Goal: Task Accomplishment & Management: Manage account settings

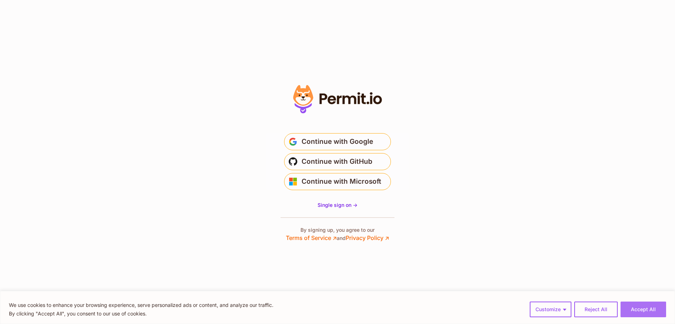
click at [649, 309] on button "Accept All" at bounding box center [643, 309] width 46 height 16
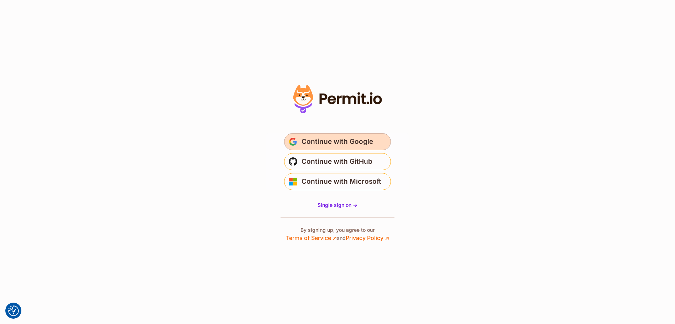
click at [357, 139] on span "Continue with Google" at bounding box center [337, 141] width 72 height 11
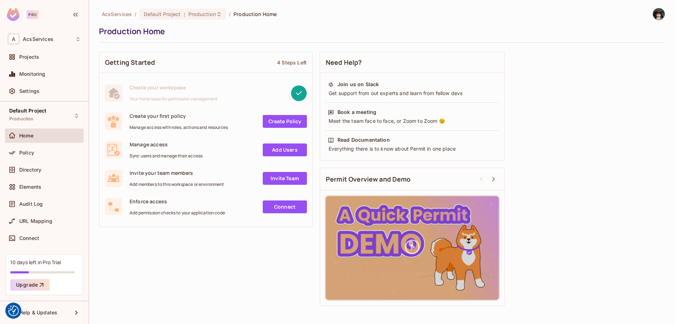
click at [285, 120] on link "Create Policy" at bounding box center [285, 121] width 44 height 13
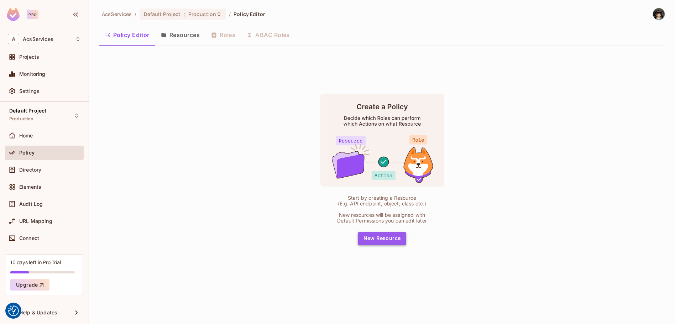
click at [386, 239] on button "New Resource" at bounding box center [382, 238] width 49 height 13
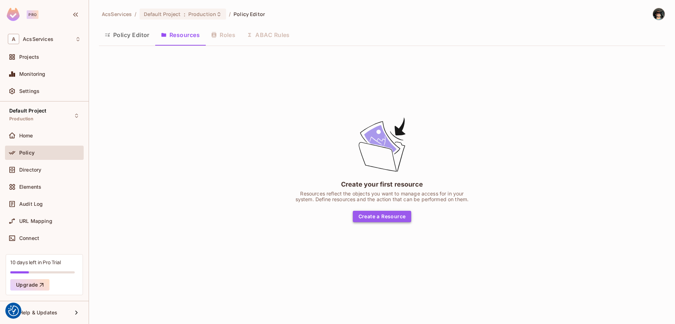
click at [386, 218] on button "Create a Resource" at bounding box center [382, 216] width 59 height 11
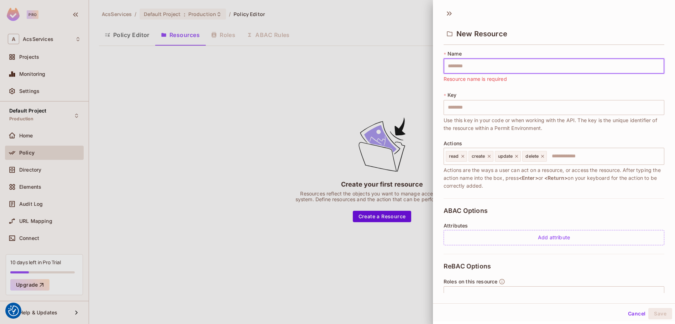
click at [488, 64] on input "text" at bounding box center [553, 66] width 221 height 15
type input "*"
type input "**"
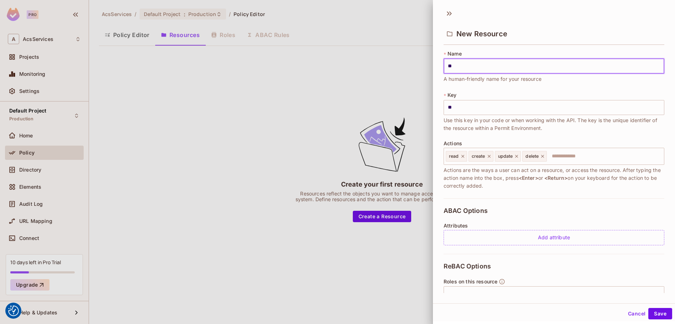
type input "***"
type input "****"
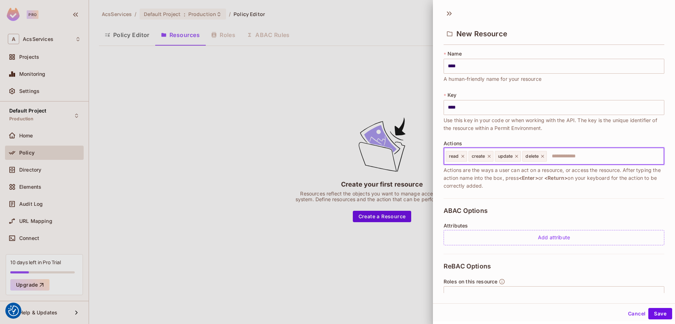
click at [554, 157] on input "text" at bounding box center [603, 156] width 113 height 14
type input "****"
click at [569, 160] on input "text" at bounding box center [603, 156] width 113 height 14
type input "****"
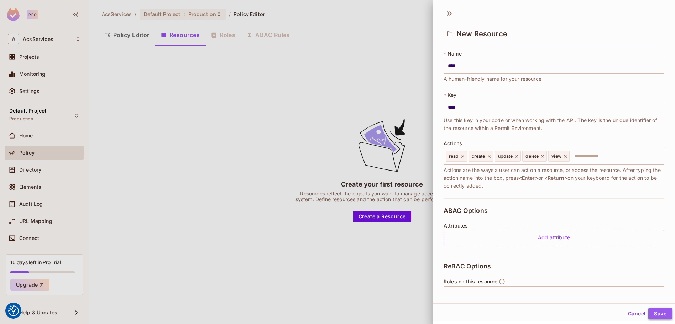
click at [657, 316] on button "Save" at bounding box center [660, 313] width 24 height 11
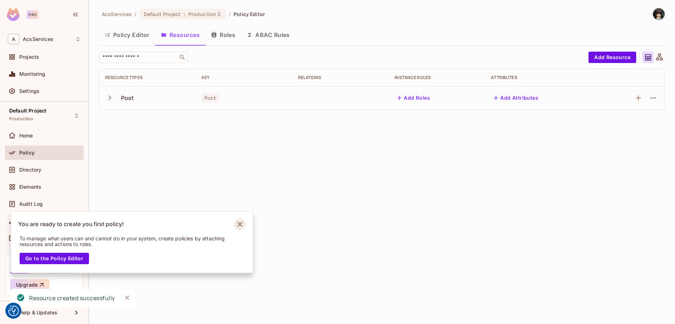
click at [237, 224] on icon "Notifications Alt+T" at bounding box center [239, 223] width 11 height 11
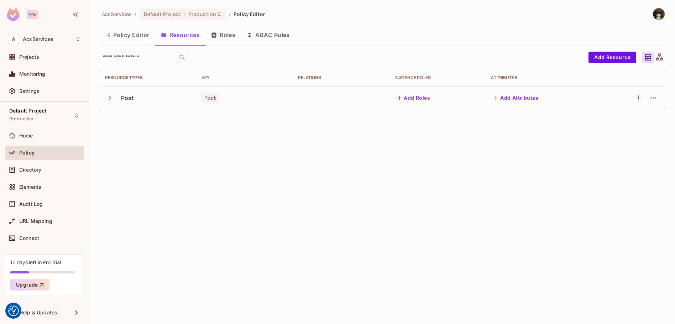
click at [225, 33] on button "Roles" at bounding box center [223, 35] width 36 height 18
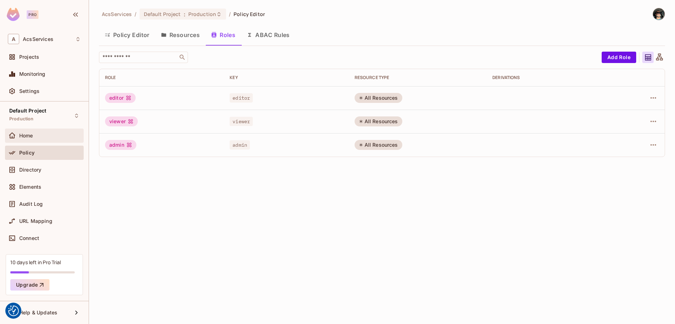
click at [31, 134] on span "Home" at bounding box center [26, 136] width 14 height 6
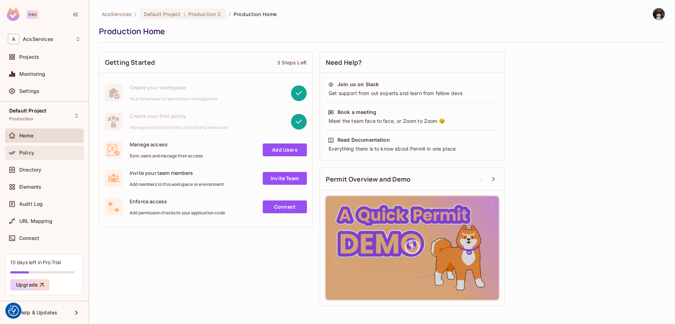
click at [32, 155] on div "Policy" at bounding box center [44, 152] width 73 height 9
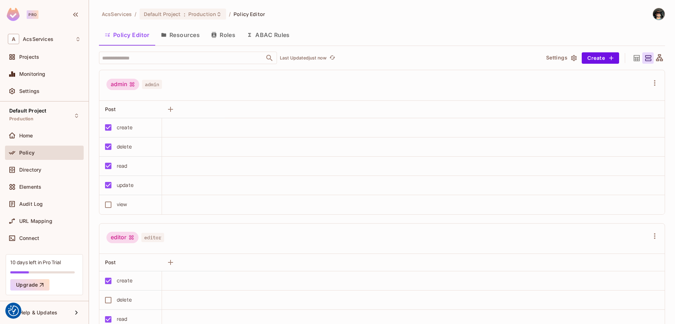
click at [222, 37] on button "Roles" at bounding box center [223, 35] width 36 height 18
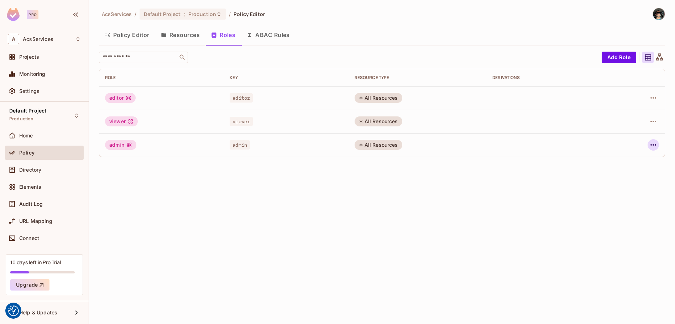
click at [649, 141] on icon "button" at bounding box center [653, 145] width 9 height 9
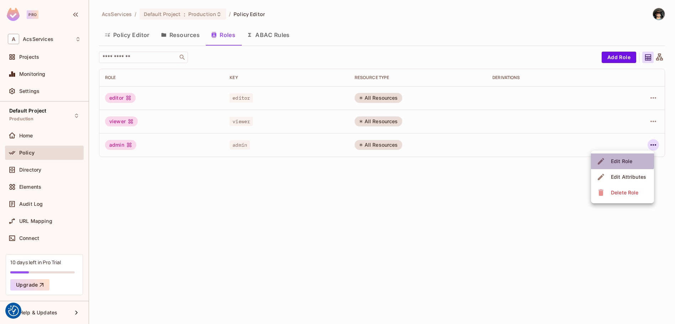
click at [614, 160] on div "Edit Role" at bounding box center [620, 161] width 21 height 7
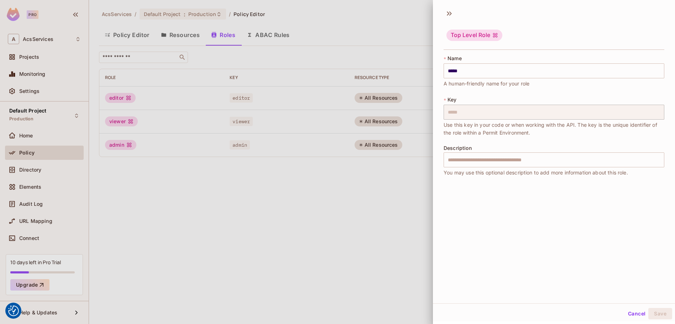
click at [428, 193] on div at bounding box center [337, 162] width 675 height 324
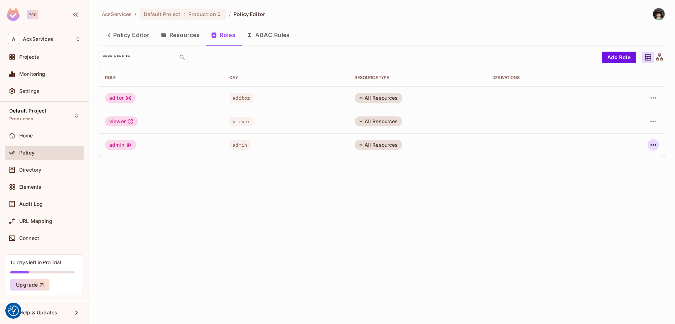
click at [650, 147] on icon "button" at bounding box center [653, 145] width 9 height 9
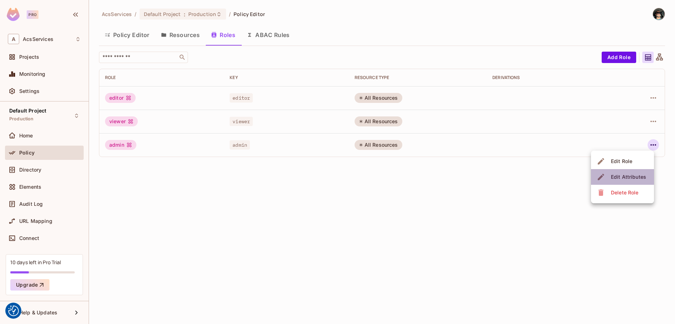
click at [641, 174] on div "Edit Attributes" at bounding box center [627, 176] width 35 height 7
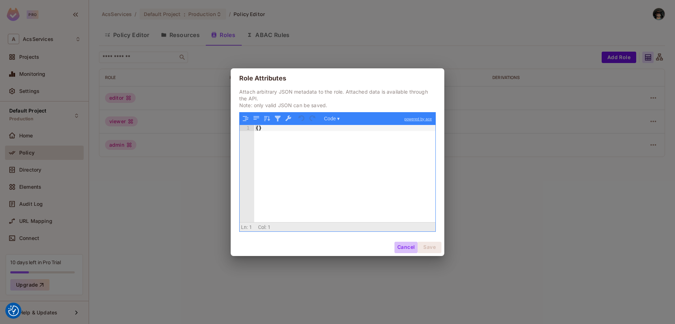
click at [400, 249] on button "Cancel" at bounding box center [405, 247] width 23 height 11
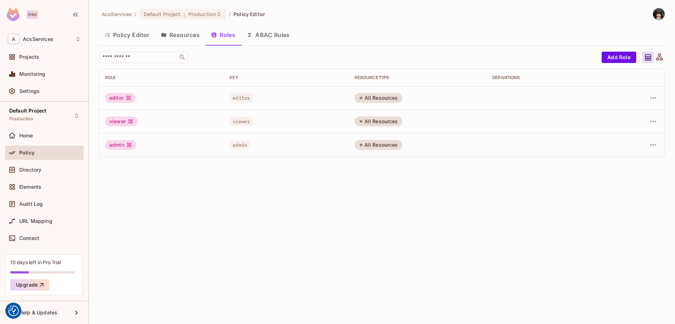
click at [378, 118] on div "All Resources" at bounding box center [378, 121] width 48 height 10
click at [186, 27] on button "Resources" at bounding box center [180, 35] width 50 height 18
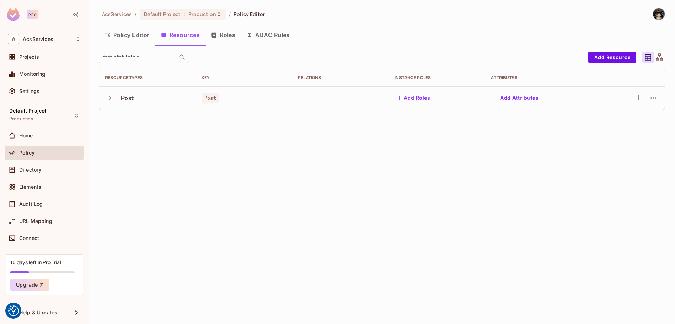
click at [110, 97] on icon "button" at bounding box center [110, 98] width 10 height 10
click at [109, 97] on icon "button" at bounding box center [109, 97] width 5 height 3
click at [423, 99] on button "Add Roles" at bounding box center [413, 97] width 38 height 11
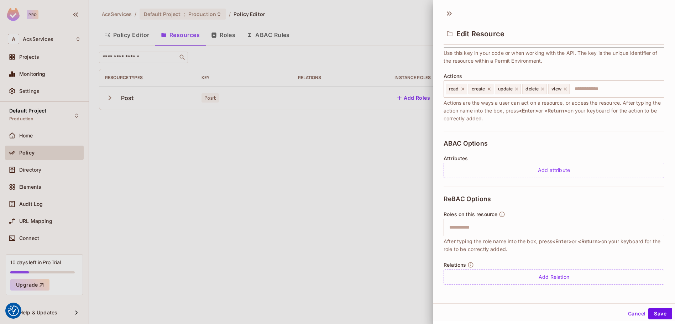
scroll to position [68, 0]
click at [628, 314] on button "Cancel" at bounding box center [636, 313] width 23 height 11
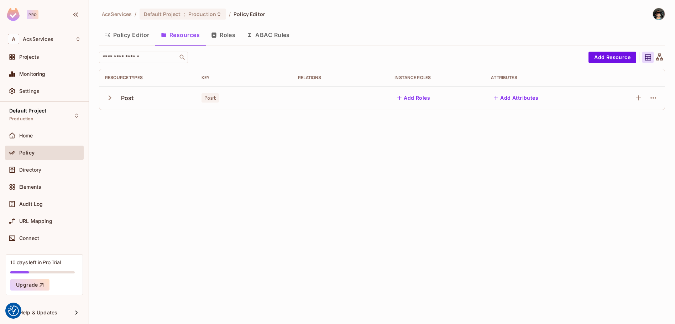
click at [220, 30] on button "Roles" at bounding box center [223, 35] width 36 height 18
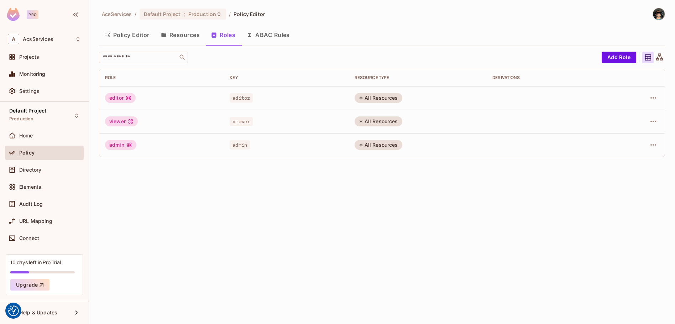
click at [117, 96] on div "editor" at bounding box center [120, 98] width 31 height 10
click at [125, 99] on div "editor" at bounding box center [120, 98] width 31 height 10
click at [654, 121] on icon "button" at bounding box center [653, 121] width 9 height 9
click at [591, 126] on div at bounding box center [337, 162] width 675 height 324
click at [656, 146] on icon "button" at bounding box center [653, 145] width 9 height 9
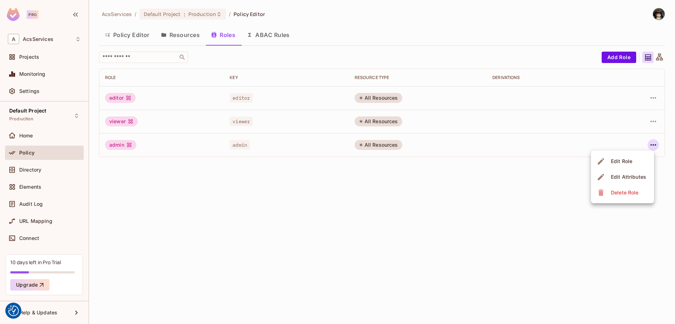
click at [654, 126] on div at bounding box center [337, 162] width 675 height 324
click at [654, 121] on icon "button" at bounding box center [653, 121] width 9 height 9
click at [629, 131] on li "Edit Role" at bounding box center [622, 138] width 63 height 16
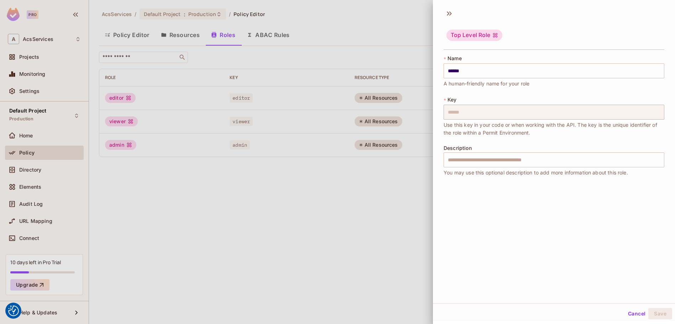
click at [630, 314] on button "Cancel" at bounding box center [636, 313] width 23 height 11
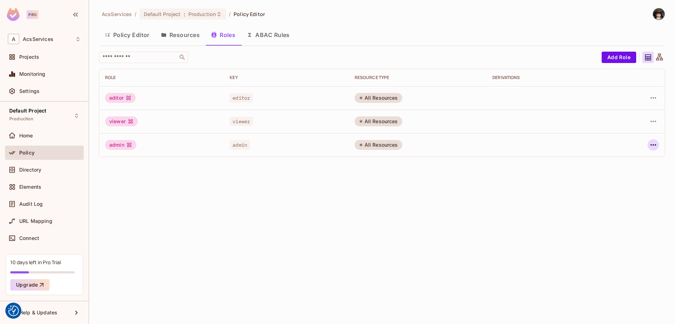
click at [656, 146] on icon "button" at bounding box center [653, 145] width 9 height 9
click at [632, 161] on span "Edit Role" at bounding box center [621, 160] width 26 height 11
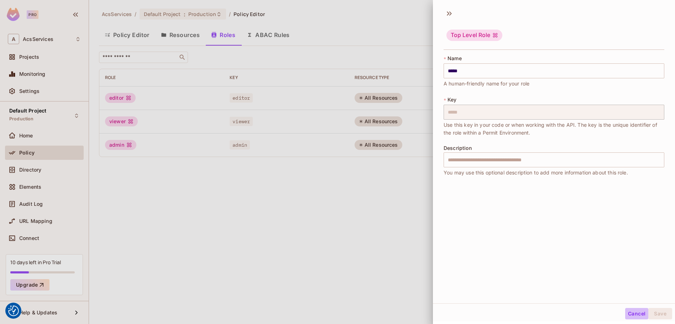
click at [629, 318] on button "Cancel" at bounding box center [636, 313] width 23 height 11
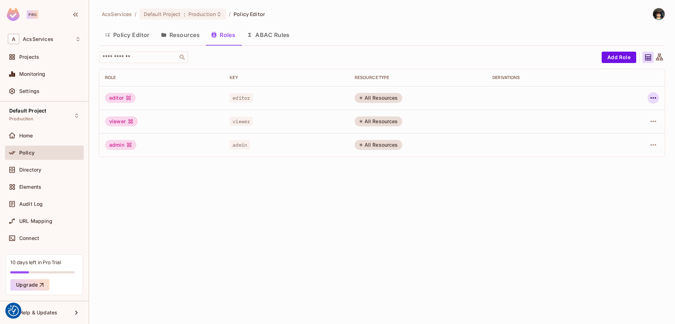
click at [653, 93] on button "button" at bounding box center [652, 97] width 11 height 11
click at [638, 128] on div "Edit Attributes" at bounding box center [627, 129] width 35 height 7
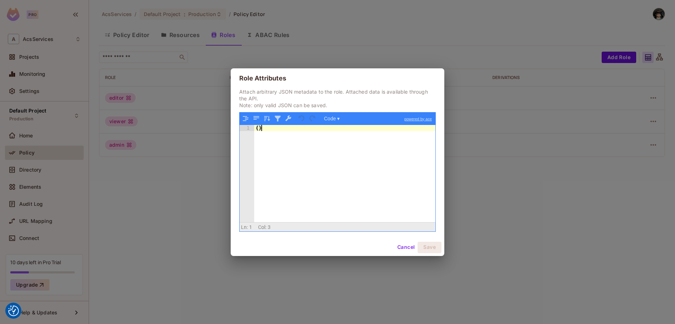
click at [356, 136] on div "{ }" at bounding box center [344, 179] width 181 height 109
click at [403, 247] on button "Cancel" at bounding box center [405, 247] width 23 height 11
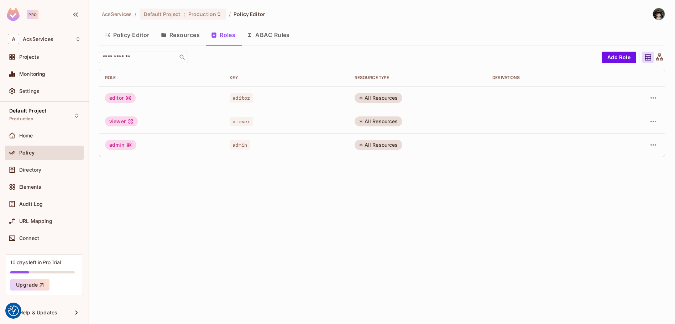
click at [123, 96] on div "editor" at bounding box center [120, 98] width 31 height 10
drag, startPoint x: 116, startPoint y: 97, endPoint x: 143, endPoint y: 104, distance: 27.7
click at [143, 104] on td "editor" at bounding box center [161, 97] width 125 height 23
click at [145, 103] on td "editor" at bounding box center [161, 97] width 125 height 23
click at [613, 62] on button "Add Role" at bounding box center [618, 57] width 35 height 11
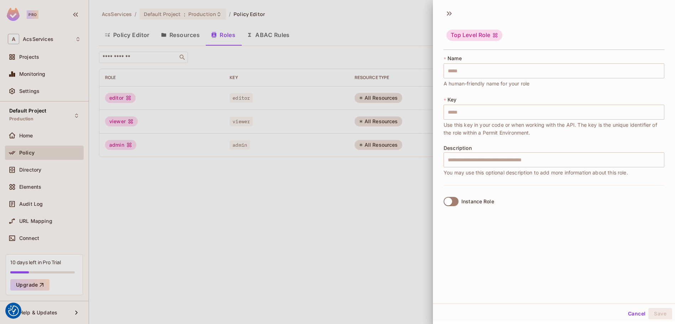
click at [482, 35] on div "Top Level Role" at bounding box center [474, 35] width 56 height 11
click at [472, 112] on input "text" at bounding box center [553, 112] width 221 height 15
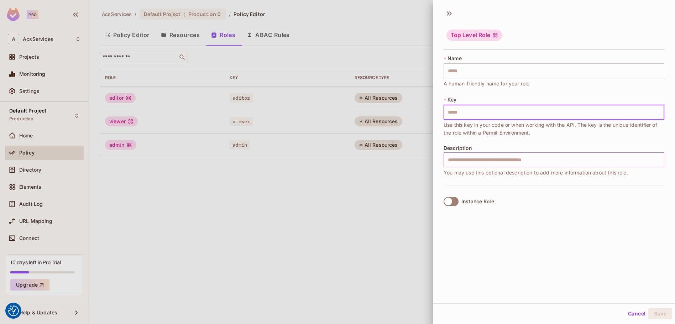
click at [475, 155] on input "text" at bounding box center [553, 159] width 221 height 15
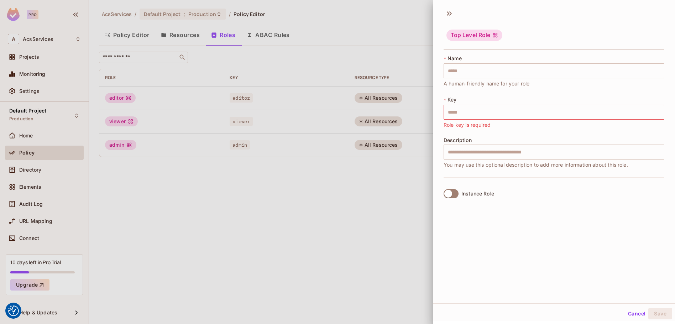
click at [455, 232] on div "Top Level Role * Name ​ A human-friendly name for your role * Key ​ Role key is…" at bounding box center [554, 154] width 242 height 298
click at [666, 210] on div "Top Level Role * Name ​ A human-friendly name for your role * Key ​ Role key is…" at bounding box center [554, 154] width 242 height 298
click at [346, 183] on div at bounding box center [337, 162] width 675 height 324
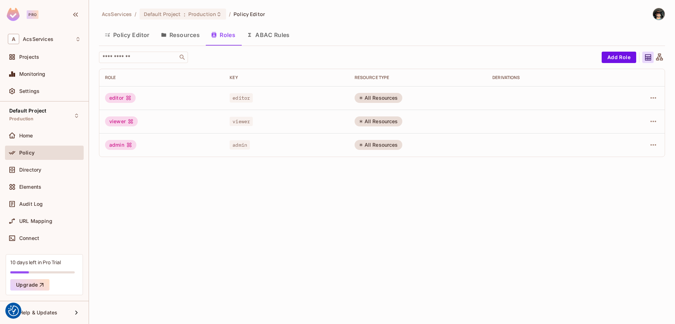
click at [196, 180] on div "AcsServices / Default Project : Production / Policy Editor Policy Editor Resour…" at bounding box center [382, 162] width 586 height 324
click at [125, 29] on button "Policy Editor" at bounding box center [127, 35] width 56 height 18
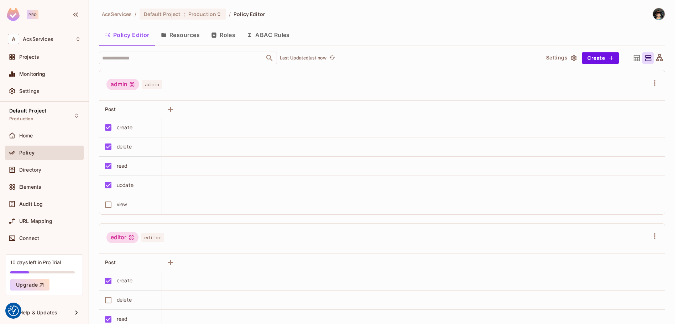
click at [177, 35] on button "Resources" at bounding box center [180, 35] width 50 height 18
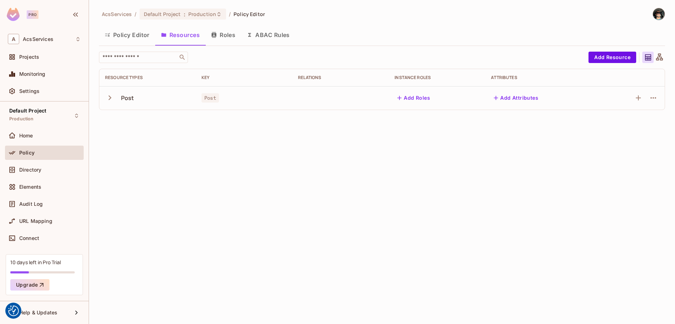
click at [262, 46] on div "AcsServices / Default Project : Production / Policy Editor Policy Editor Resour…" at bounding box center [382, 62] width 566 height 108
click at [44, 170] on div "Directory" at bounding box center [50, 170] width 62 height 6
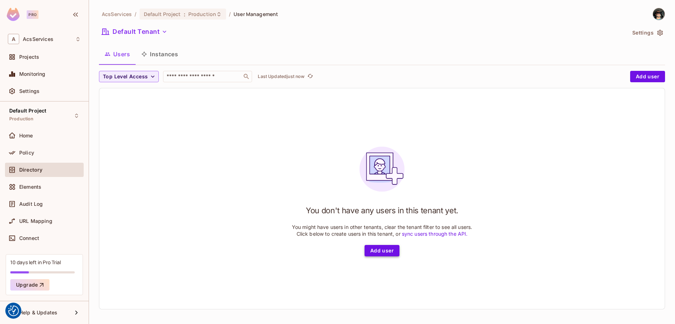
click at [382, 250] on button "Add user" at bounding box center [381, 250] width 35 height 11
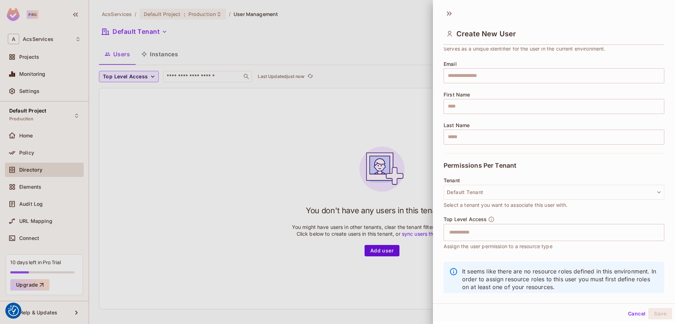
scroll to position [61, 0]
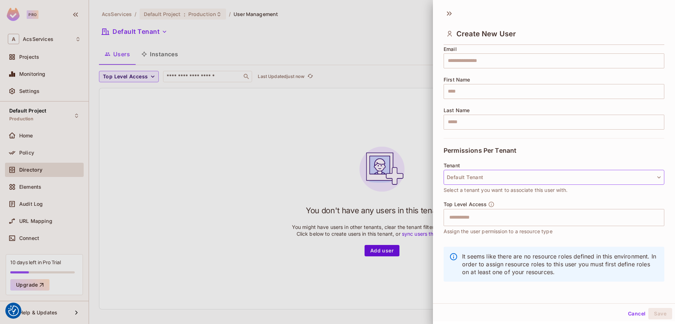
click at [657, 177] on icon "button" at bounding box center [659, 177] width 4 height 2
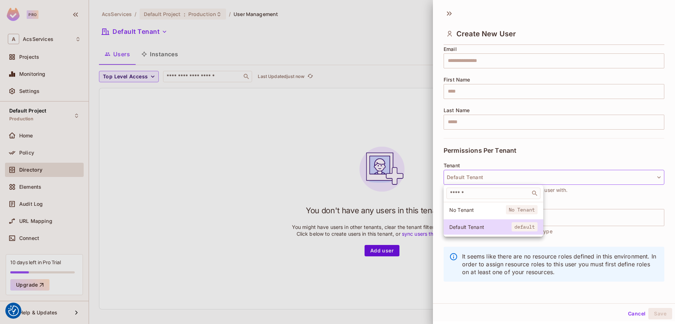
click at [582, 204] on div at bounding box center [337, 162] width 675 height 324
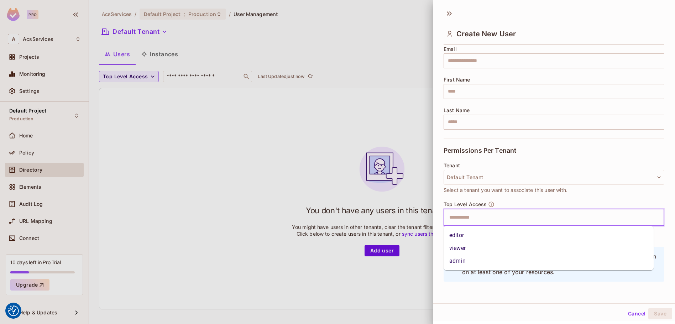
click at [517, 223] on input "text" at bounding box center [547, 217] width 205 height 14
click at [539, 202] on div "Top Level Access ​ Assign the user permission to a resource type" at bounding box center [553, 218] width 221 height 34
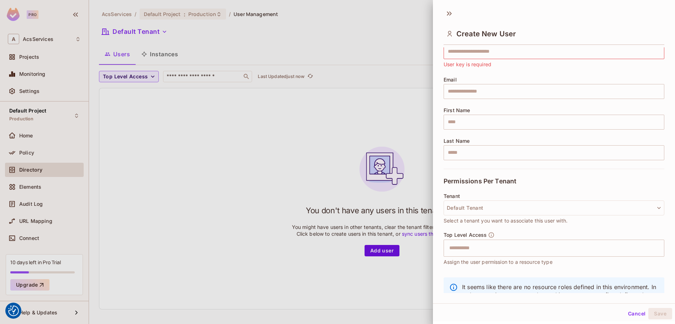
scroll to position [0, 0]
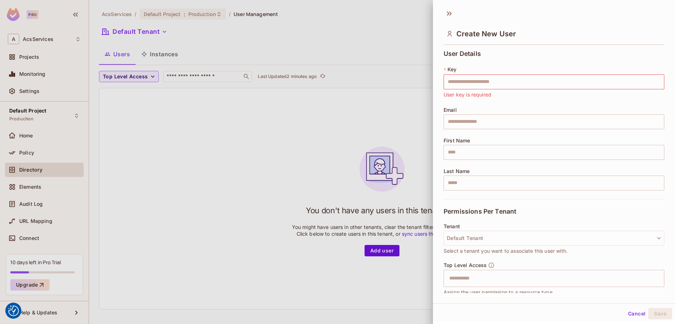
click at [244, 36] on div at bounding box center [337, 162] width 675 height 324
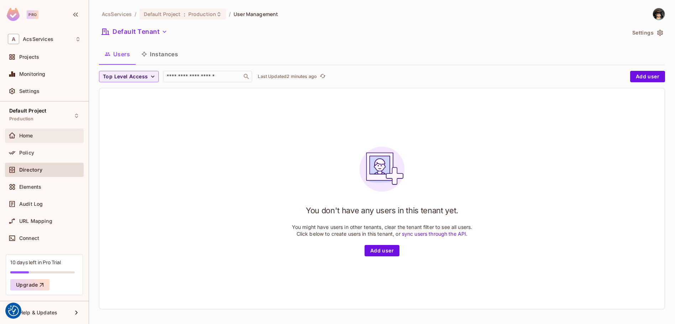
click at [27, 137] on span "Home" at bounding box center [26, 136] width 14 height 6
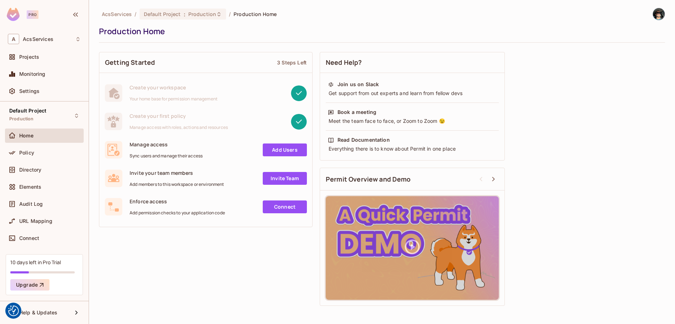
click at [292, 212] on link "Connect" at bounding box center [285, 206] width 44 height 13
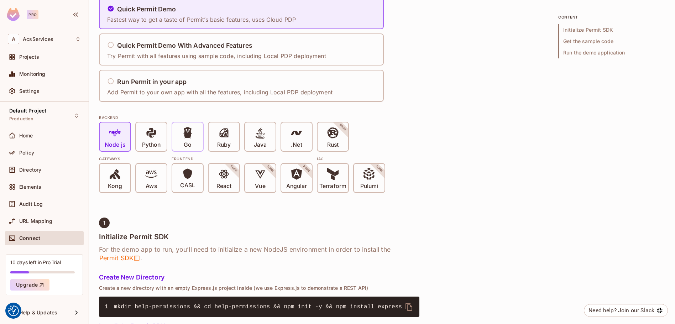
scroll to position [71, 0]
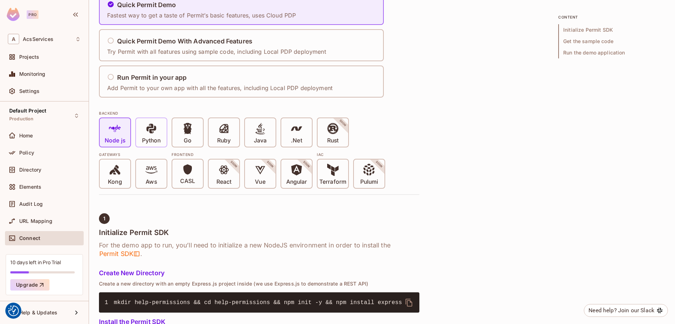
click at [153, 127] on icon at bounding box center [151, 128] width 12 height 12
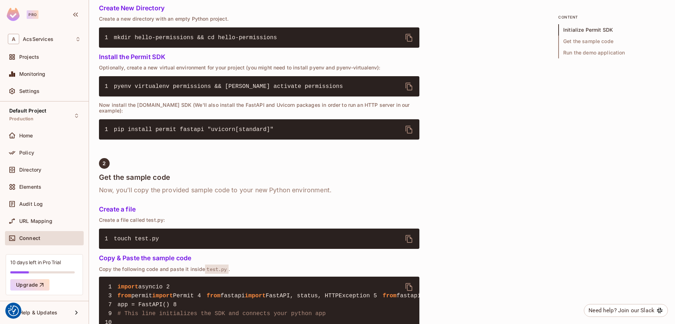
scroll to position [259, 0]
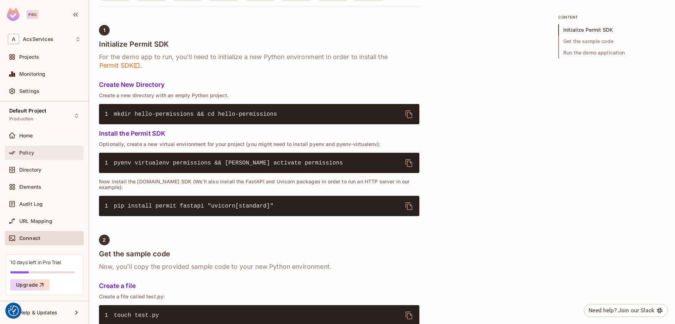
click at [35, 154] on div "Policy" at bounding box center [50, 153] width 62 height 6
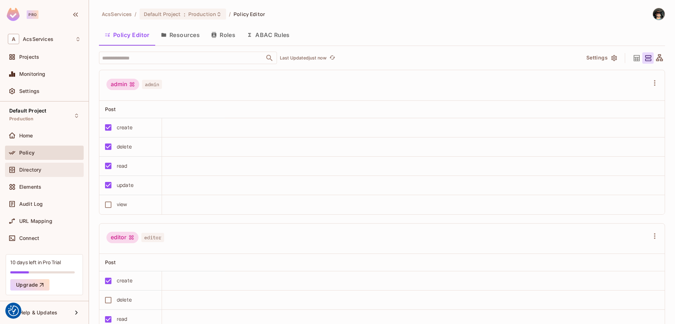
click at [34, 170] on span "Directory" at bounding box center [30, 170] width 22 height 6
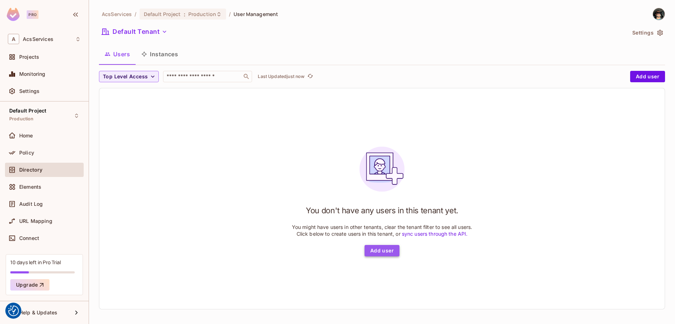
click at [380, 253] on button "Add user" at bounding box center [381, 250] width 35 height 11
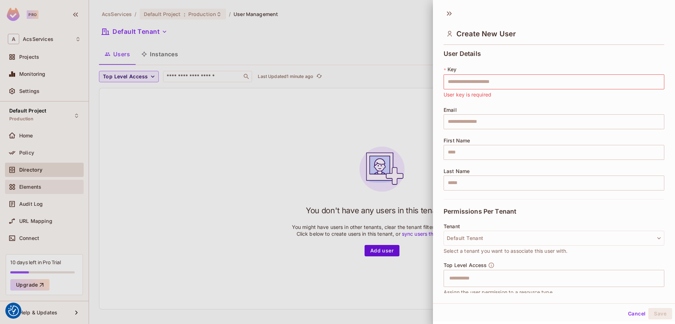
drag, startPoint x: 115, startPoint y: 206, endPoint x: 70, endPoint y: 180, distance: 52.8
click at [113, 205] on div at bounding box center [337, 162] width 675 height 324
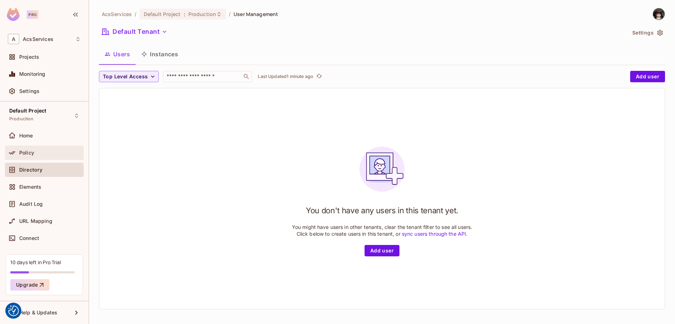
click at [37, 154] on div "Policy" at bounding box center [50, 153] width 62 height 6
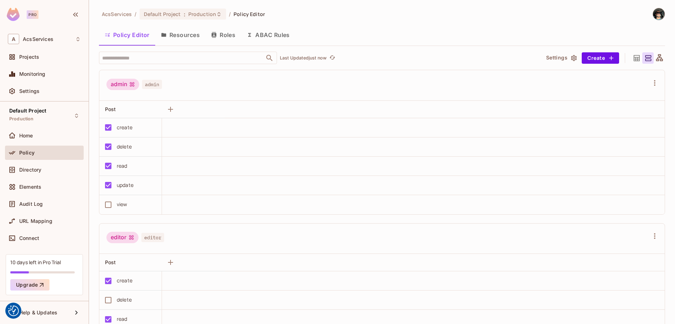
click at [183, 30] on button "Resources" at bounding box center [180, 35] width 50 height 18
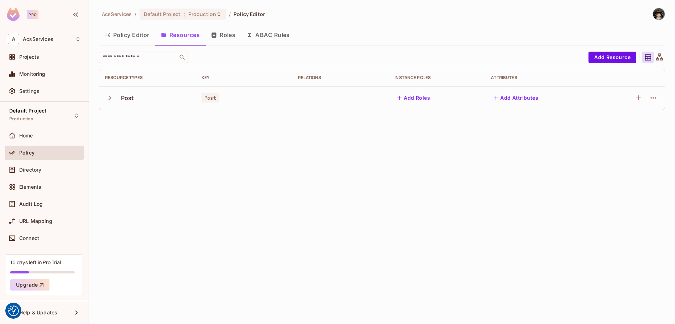
click at [111, 98] on icon "button" at bounding box center [110, 98] width 10 height 10
click at [620, 63] on button "Add Resource" at bounding box center [612, 57] width 48 height 11
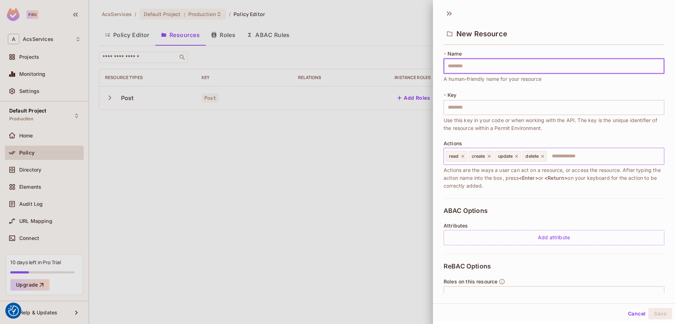
scroll to position [68, 0]
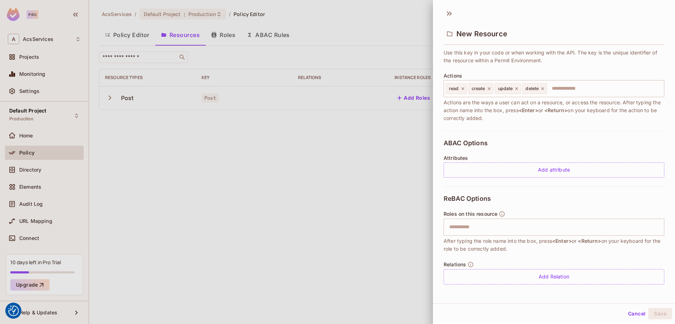
click at [371, 144] on div at bounding box center [337, 162] width 675 height 324
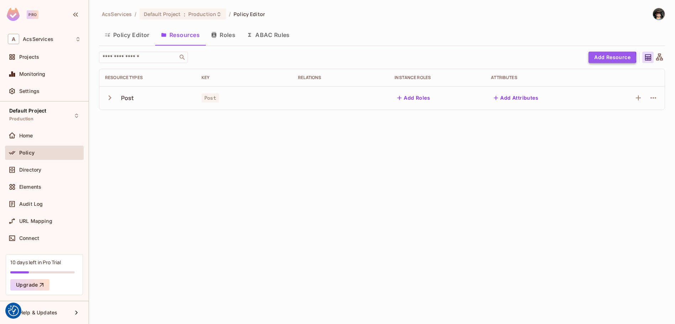
click at [607, 58] on button "Add Resource" at bounding box center [612, 57] width 48 height 11
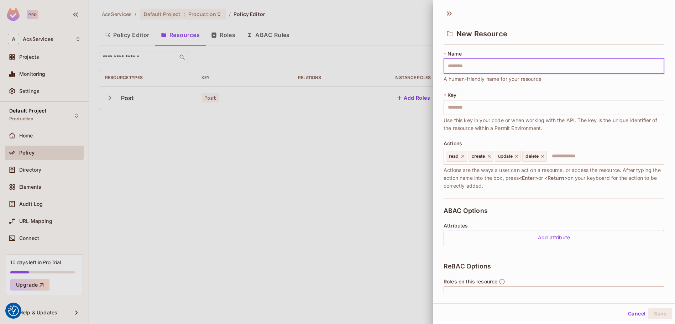
type input "*"
type input "**"
type input "***"
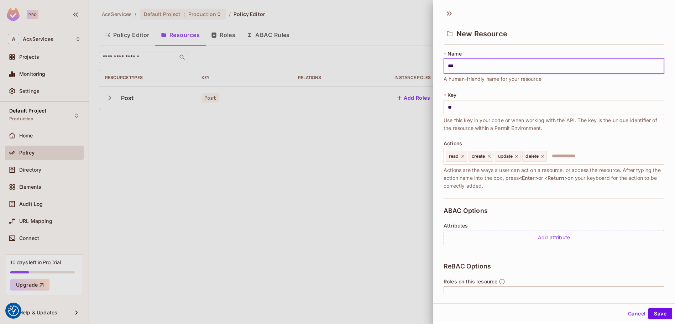
type input "***"
type input "*****"
type input "*******"
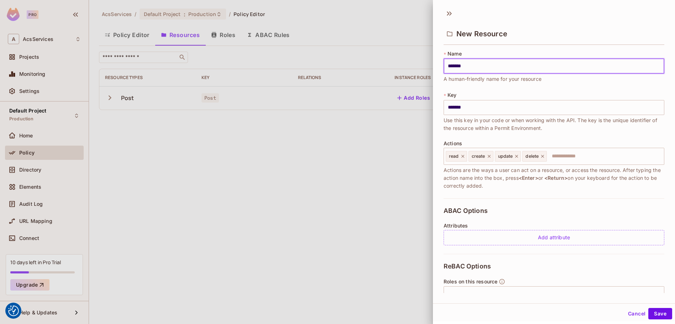
type input "********"
drag, startPoint x: 489, startPoint y: 73, endPoint x: 404, endPoint y: 58, distance: 86.0
click at [404, 58] on div "New Resource * Name ******** ​ A human-friendly name for your resource * Key **…" at bounding box center [337, 162] width 675 height 324
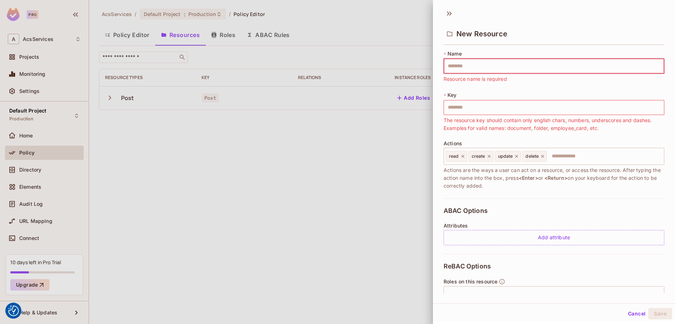
click at [490, 93] on div "* Key ​ The resource key should contain only english chars, numbers, underscore…" at bounding box center [553, 111] width 221 height 41
drag, startPoint x: 268, startPoint y: 108, endPoint x: 263, endPoint y: 109, distance: 5.0
click at [263, 109] on div at bounding box center [337, 162] width 675 height 324
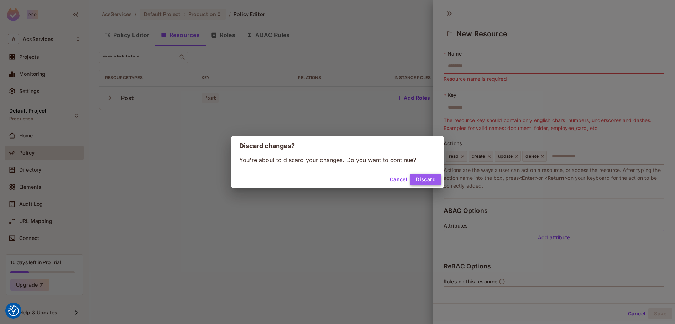
click at [419, 178] on button "Discard" at bounding box center [425, 179] width 31 height 11
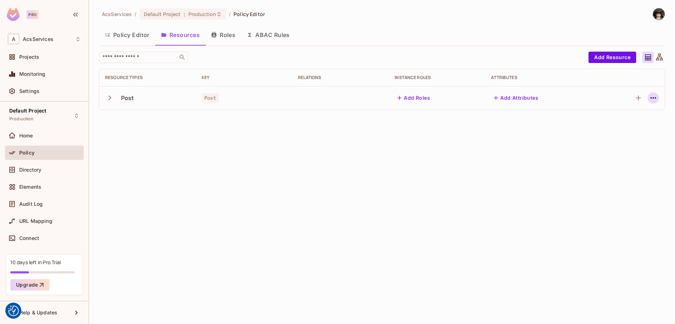
click at [652, 97] on icon "button" at bounding box center [653, 98] width 9 height 9
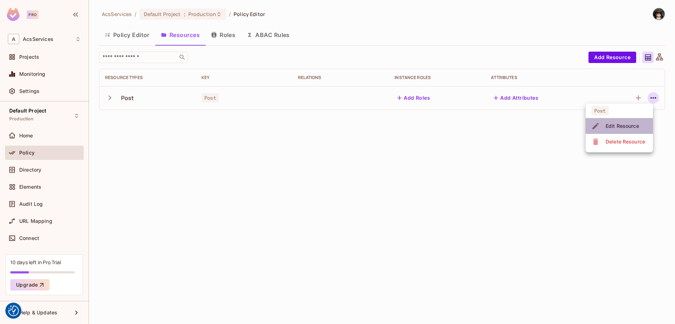
click at [630, 125] on div "Edit Resource" at bounding box center [621, 125] width 33 height 7
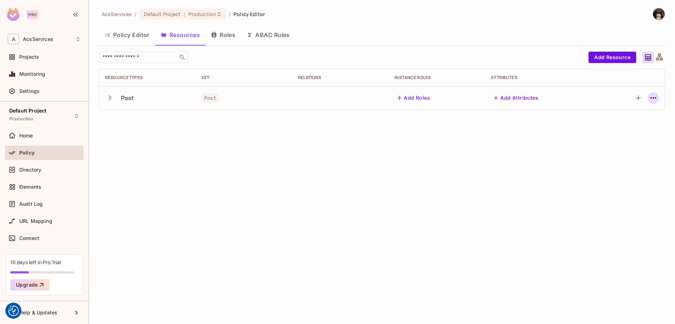
click at [651, 99] on icon "button" at bounding box center [653, 98] width 9 height 9
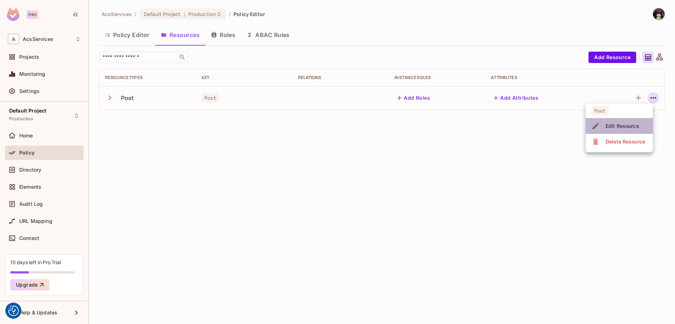
click at [628, 121] on span "Edit Resource" at bounding box center [622, 125] width 38 height 11
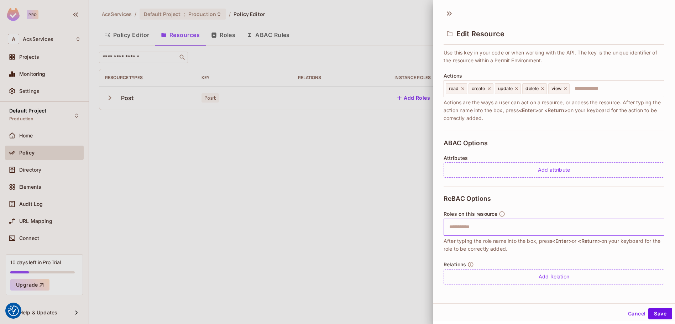
click at [550, 224] on input "text" at bounding box center [553, 227] width 216 height 14
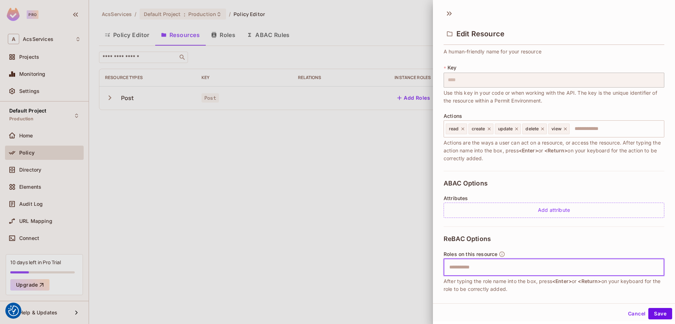
scroll to position [0, 0]
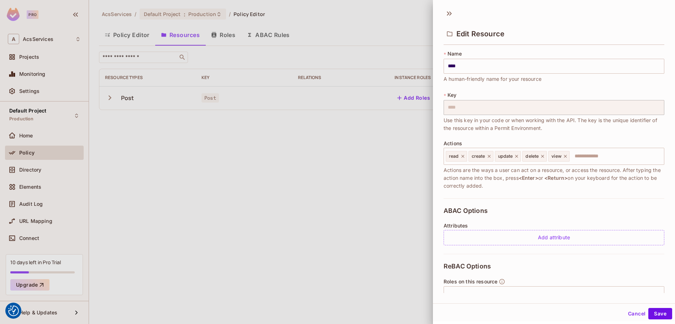
click at [158, 108] on div at bounding box center [337, 162] width 675 height 324
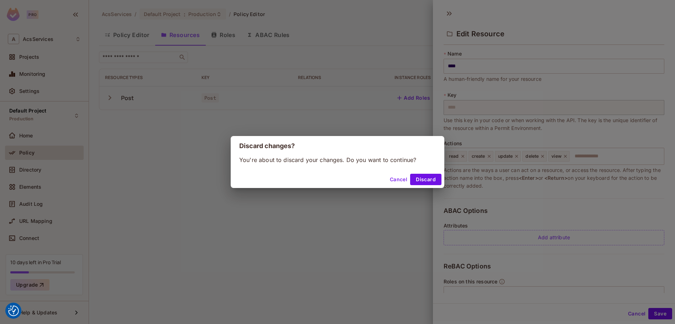
click at [422, 180] on button "Discard" at bounding box center [425, 179] width 31 height 11
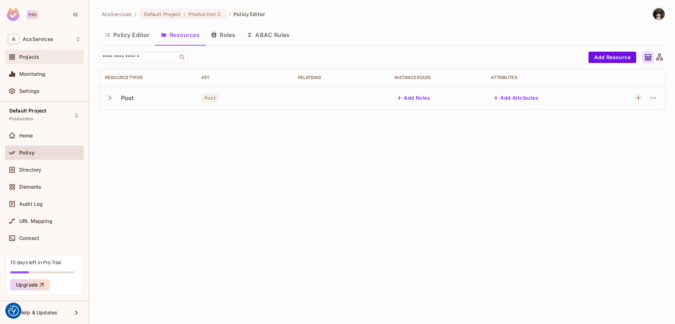
click at [47, 58] on div "Projects" at bounding box center [50, 57] width 62 height 6
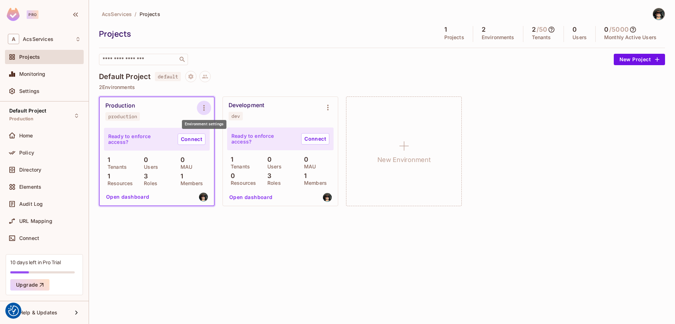
click at [203, 108] on icon "Environment settings" at bounding box center [204, 108] width 9 height 9
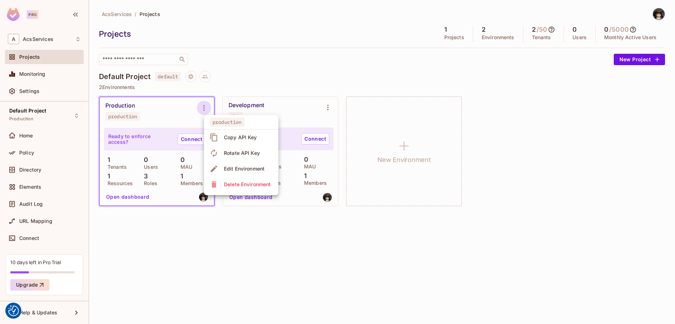
click at [322, 227] on div at bounding box center [337, 162] width 675 height 324
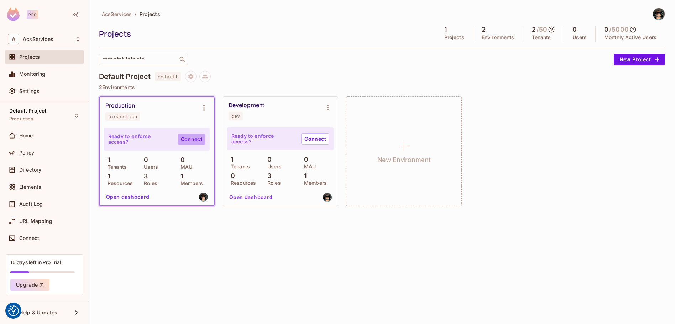
click at [190, 139] on link "Connect" at bounding box center [192, 138] width 28 height 11
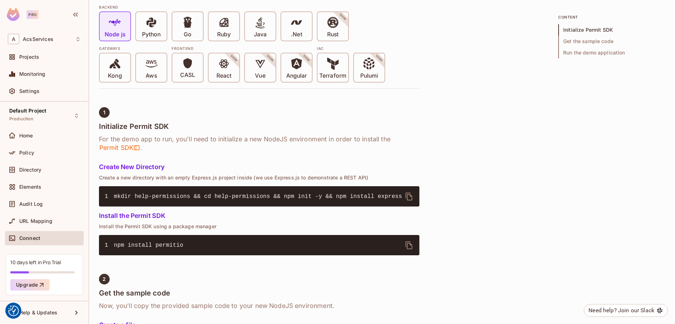
scroll to position [178, 0]
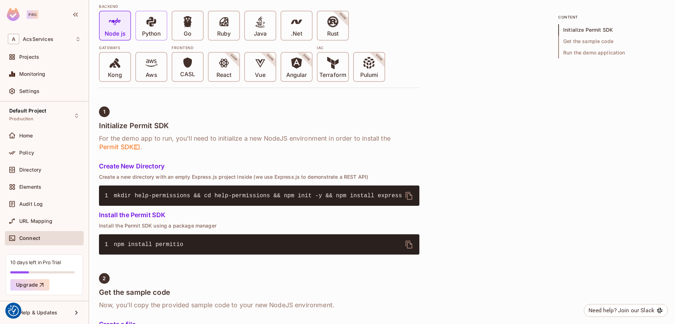
click at [154, 30] on span at bounding box center [151, 23] width 12 height 15
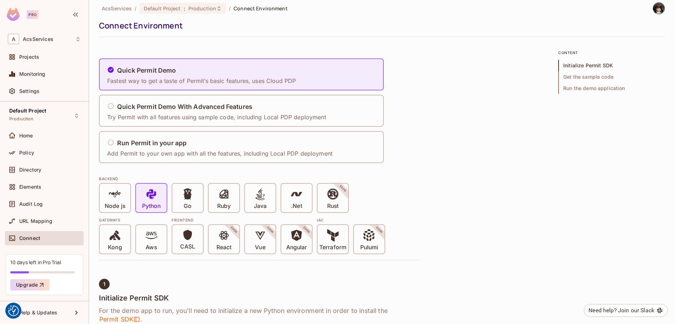
scroll to position [0, 0]
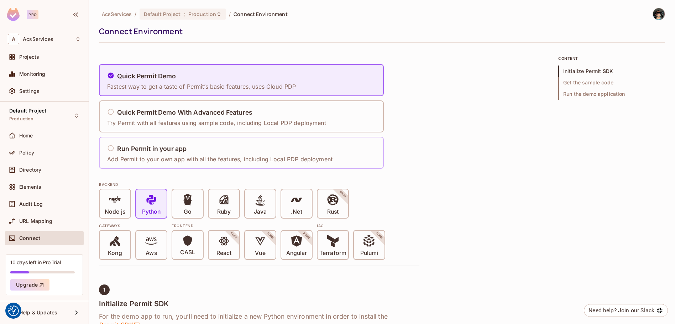
click at [213, 150] on div "Run Permit in your app" at bounding box center [219, 148] width 225 height 9
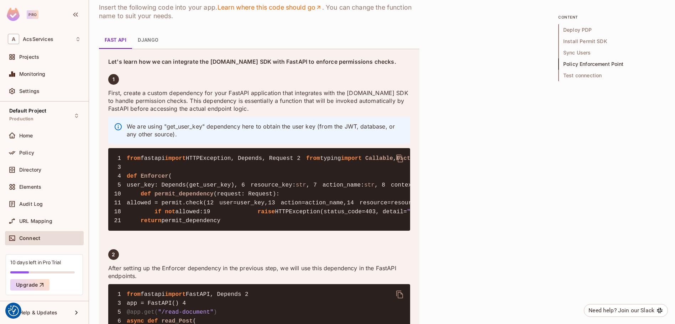
scroll to position [1174, 0]
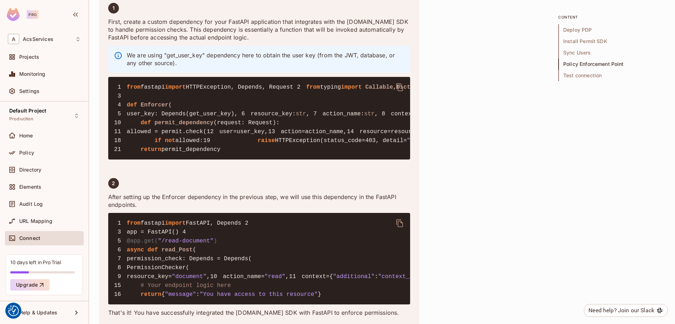
drag, startPoint x: 147, startPoint y: 122, endPoint x: 198, endPoint y: 118, distance: 51.4
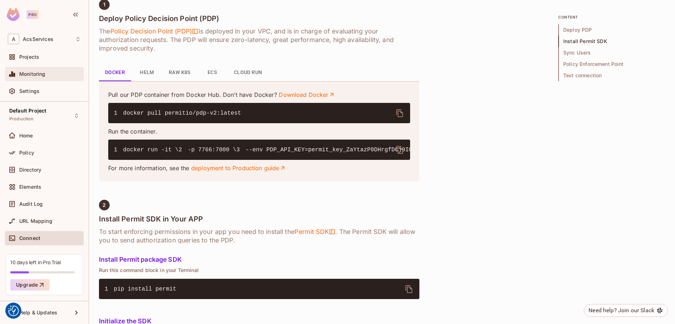
scroll to position [285, 0]
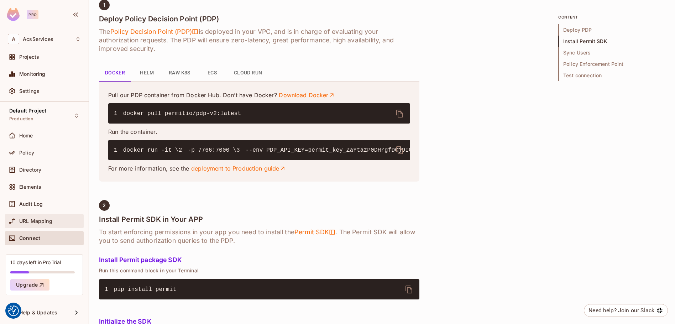
click at [43, 221] on span "URL Mapping" at bounding box center [35, 221] width 33 height 6
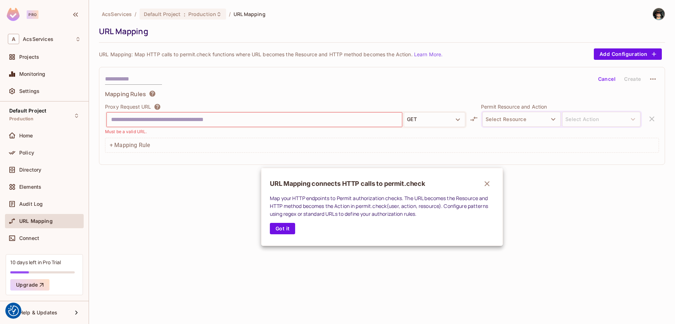
click at [32, 158] on div at bounding box center [337, 162] width 675 height 324
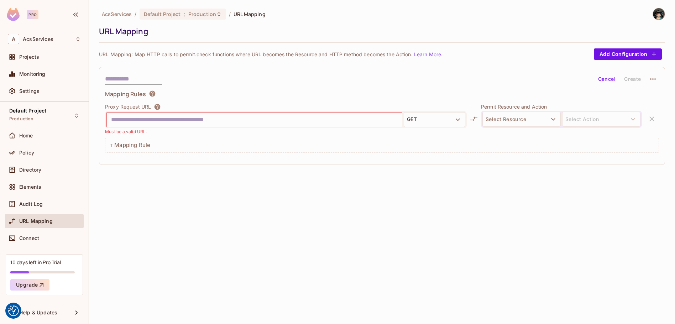
click at [31, 153] on div "URL Mapping connects HTTP calls to permit.check Map your HTTP endpoints to Perm…" at bounding box center [337, 162] width 675 height 324
click at [31, 153] on span "Policy" at bounding box center [26, 153] width 15 height 6
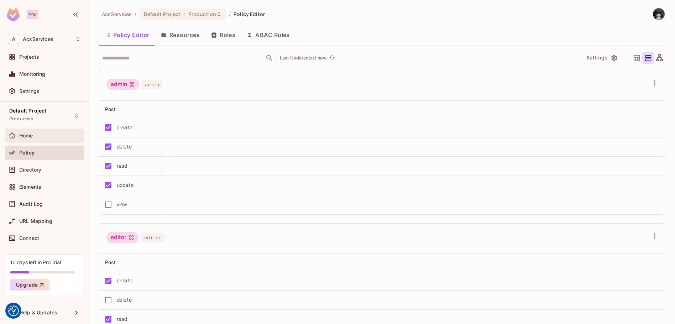
click at [32, 136] on span "Home" at bounding box center [26, 136] width 14 height 6
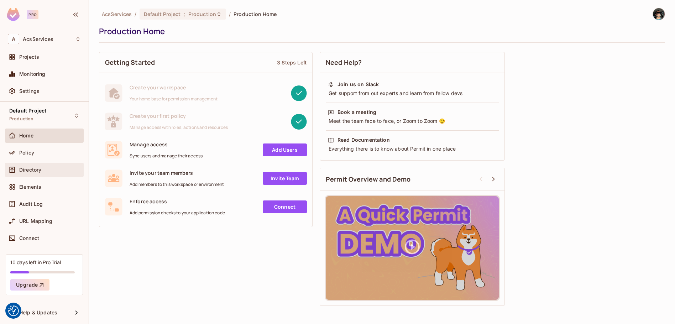
click at [26, 171] on span "Directory" at bounding box center [30, 170] width 22 height 6
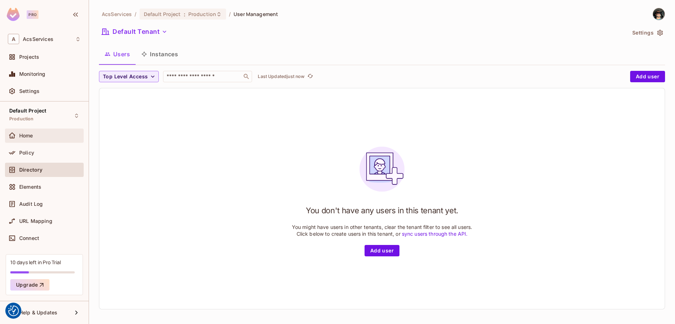
click at [37, 137] on div "Home" at bounding box center [50, 136] width 62 height 6
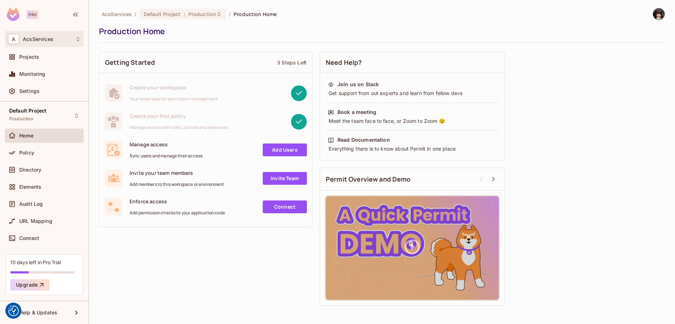
click at [81, 33] on div "A AcsServices" at bounding box center [44, 39] width 79 height 16
click at [80, 36] on div at bounding box center [337, 162] width 675 height 324
drag, startPoint x: 648, startPoint y: 9, endPoint x: 653, endPoint y: 11, distance: 5.4
click at [649, 10] on div at bounding box center [655, 14] width 19 height 12
click at [654, 11] on img at bounding box center [658, 14] width 12 height 12
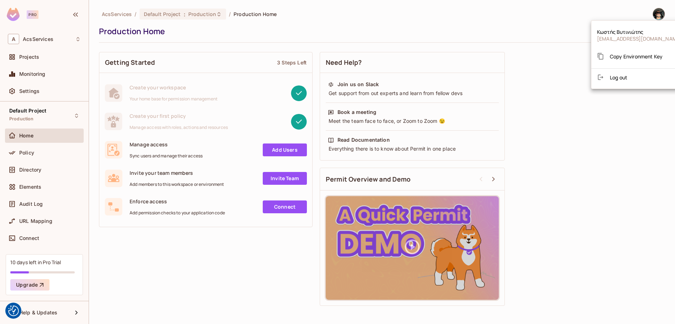
click at [637, 85] on ul "[PERSON_NAME] [PERSON_NAME][EMAIL_ADDRESS][DOMAIN_NAME] Copy Environment Key Lo…" at bounding box center [639, 54] width 96 height 62
click at [638, 82] on li "Log out" at bounding box center [639, 77] width 96 height 11
